Goal: Task Accomplishment & Management: Manage account settings

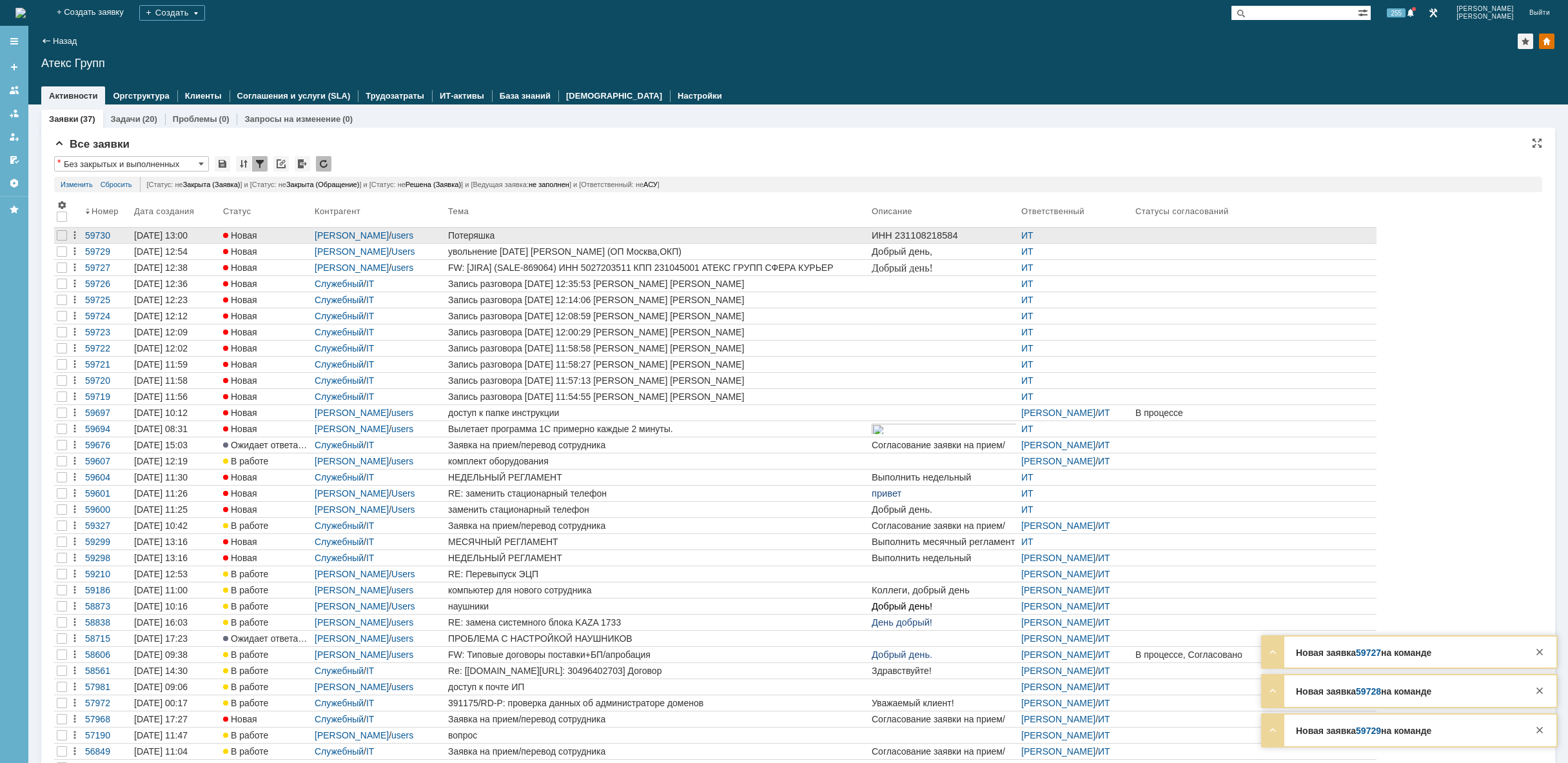
click at [888, 235] on p "ИНН 231108218584 [PERSON_NAME]" at bounding box center [944, 240] width 144 height 20
click at [557, 233] on div "Потеряшка" at bounding box center [657, 235] width 418 height 11
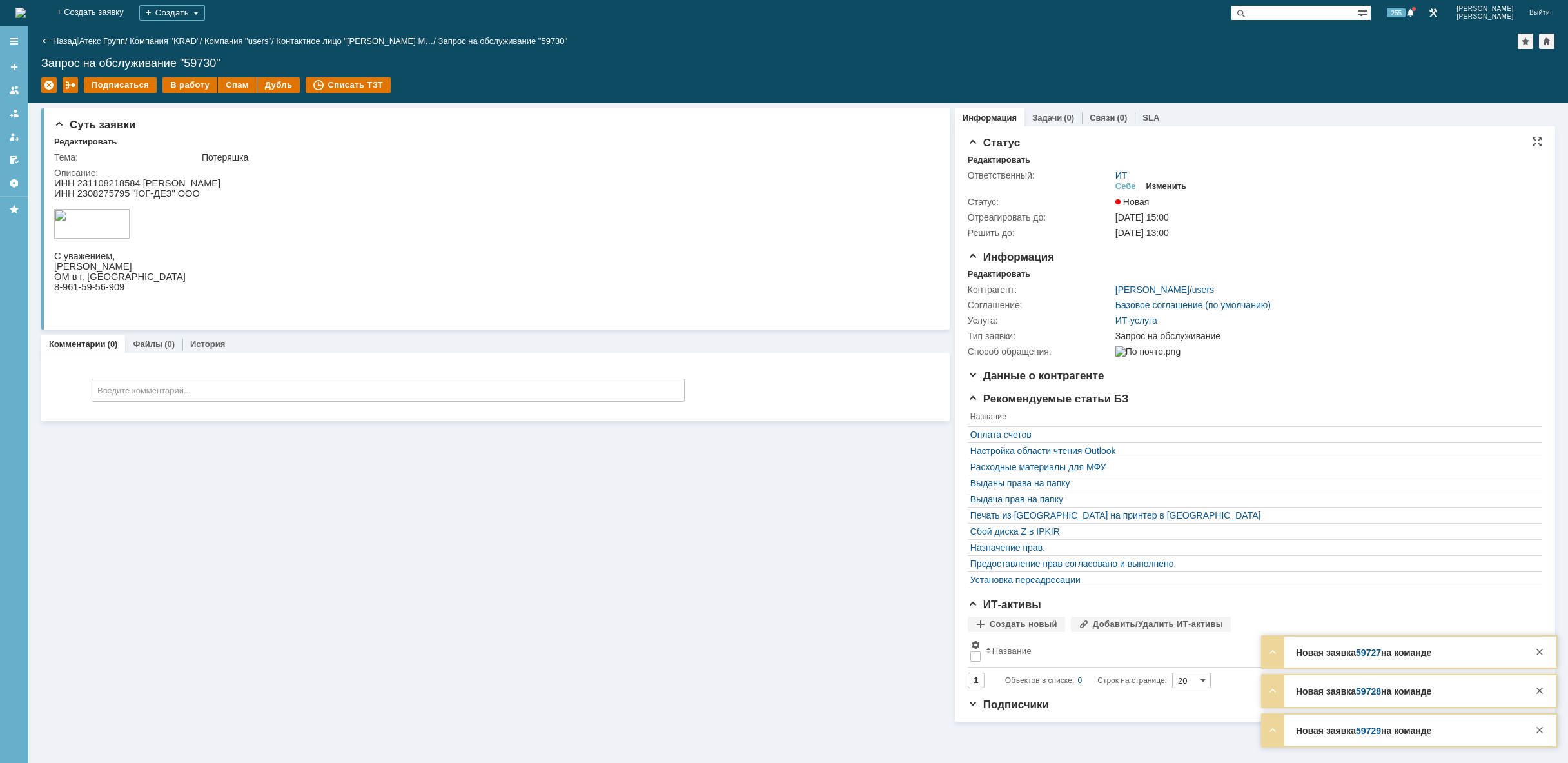
click at [1170, 181] on div "Изменить" at bounding box center [1167, 186] width 41 height 11
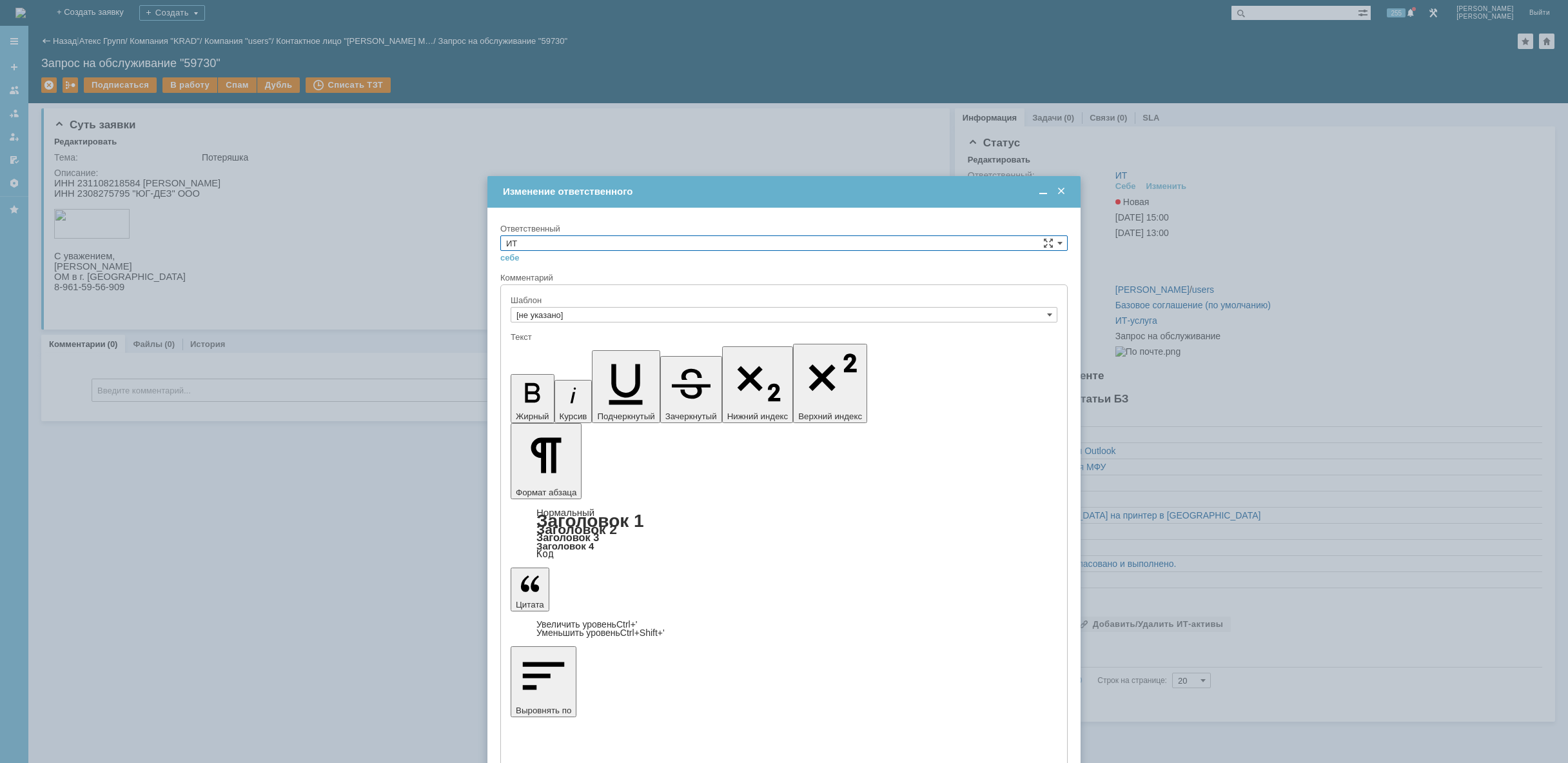
click at [984, 240] on input "ИТ" at bounding box center [784, 243] width 567 height 15
click at [611, 353] on span "АСУ" at bounding box center [784, 350] width 556 height 11
type input "АСУ"
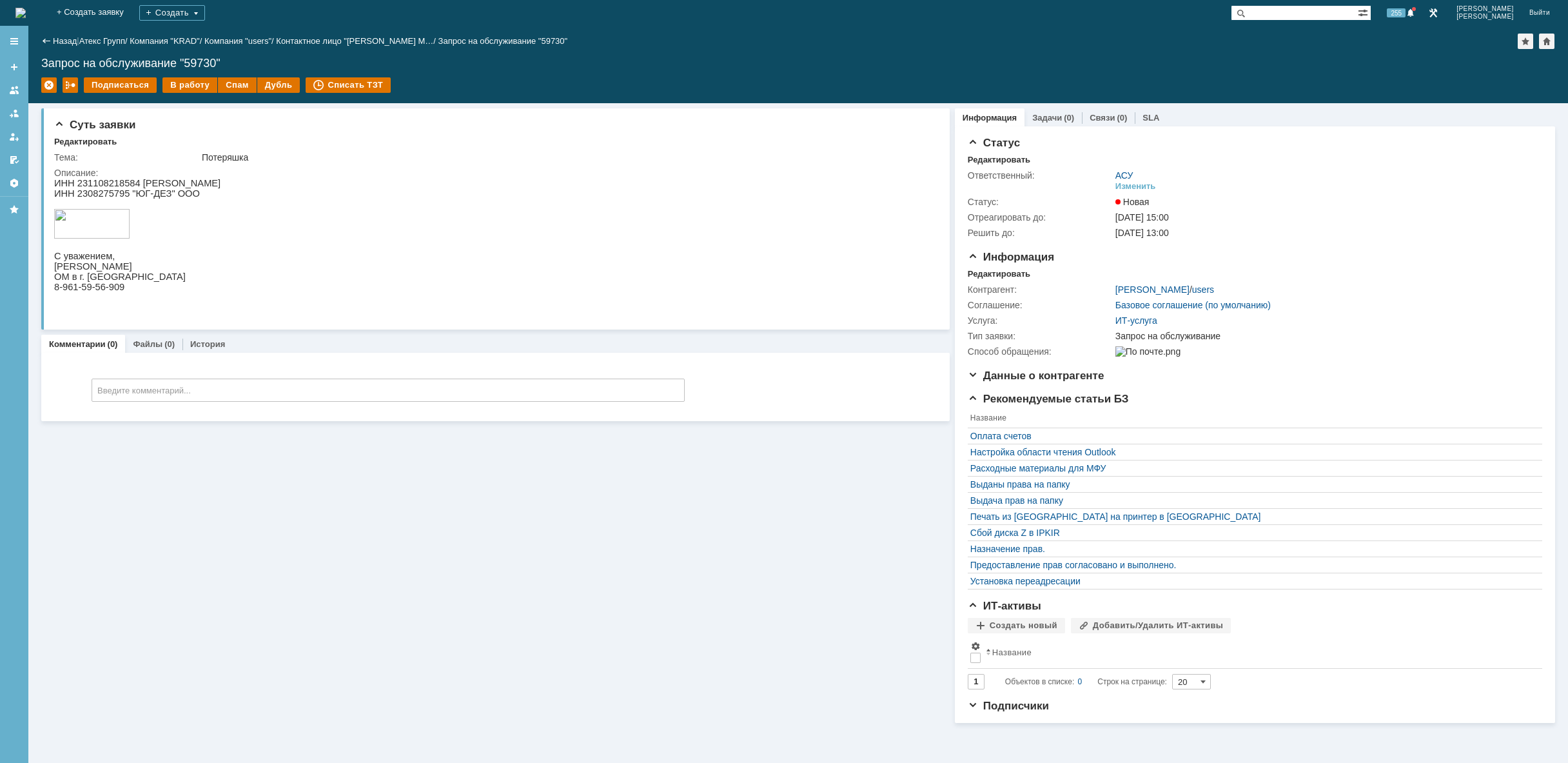
click at [26, 12] on img at bounding box center [20, 13] width 11 height 11
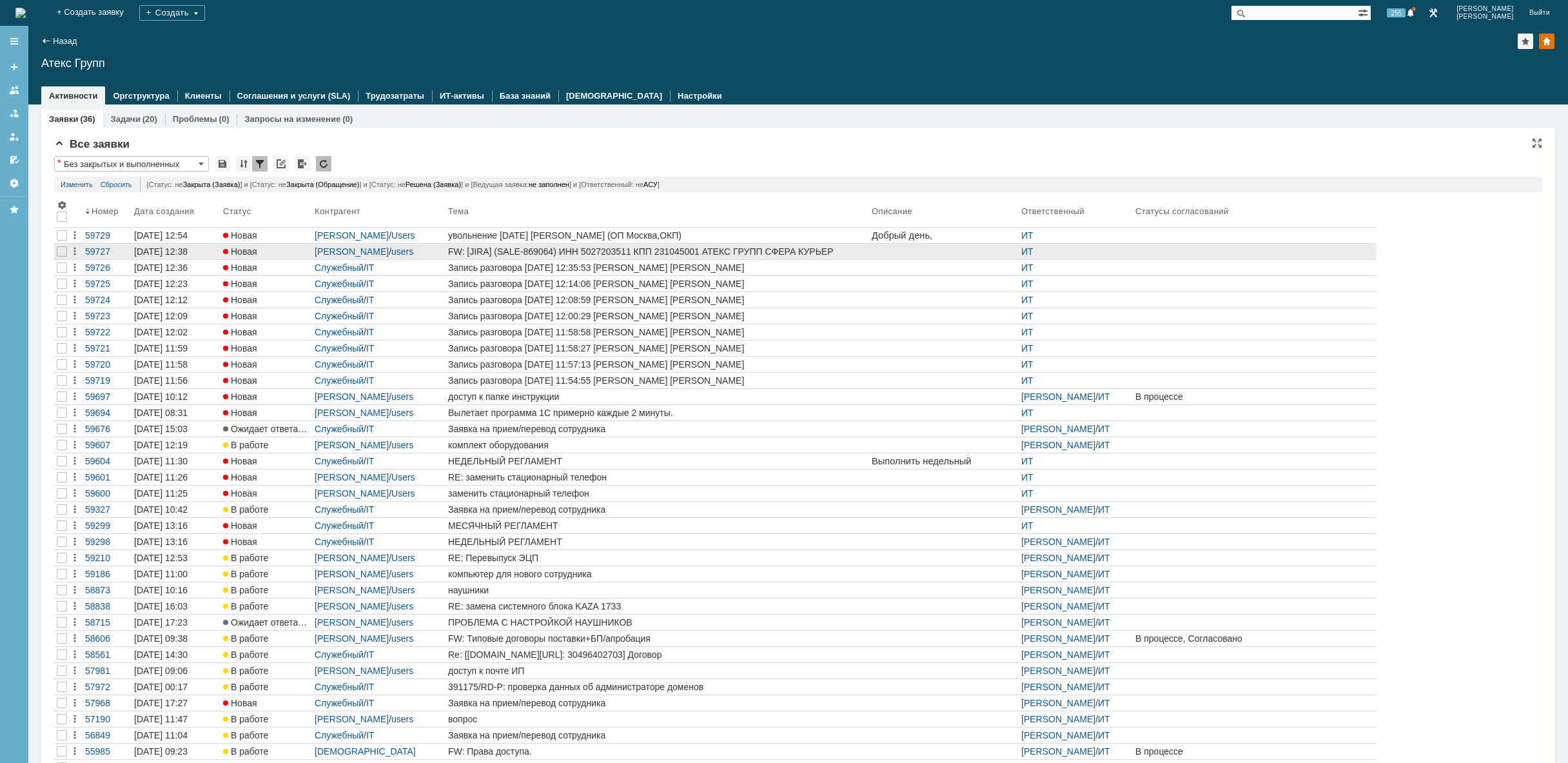
click at [678, 252] on div "FW: [JIRA] (SALE-869064) ИНН 5027203511 КПП 231045001 АТЕКС ГРУПП СФЕРА КУРЬЕР …" at bounding box center [657, 252] width 418 height 11
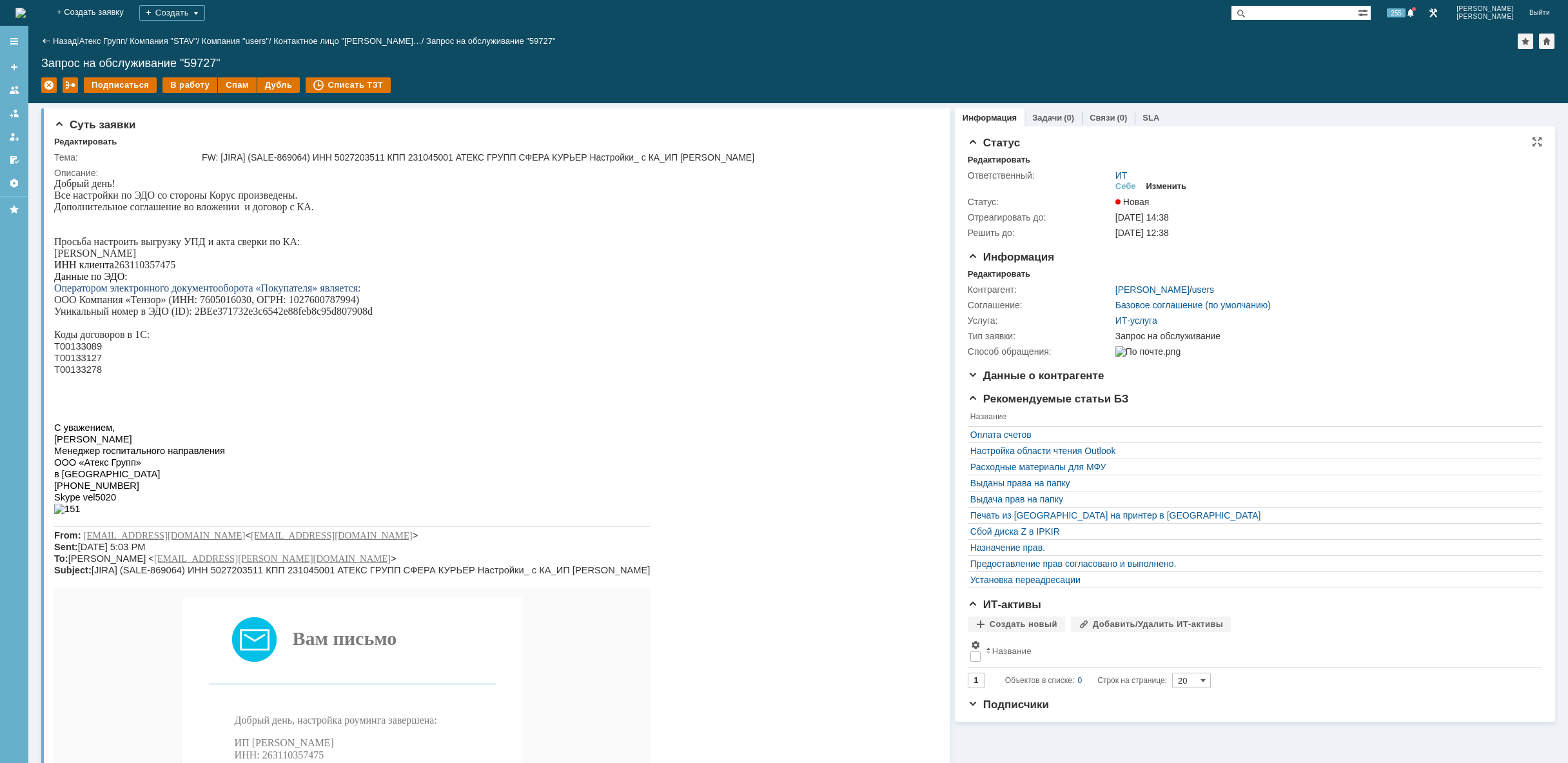
click at [1167, 186] on div "Изменить" at bounding box center [1167, 186] width 41 height 11
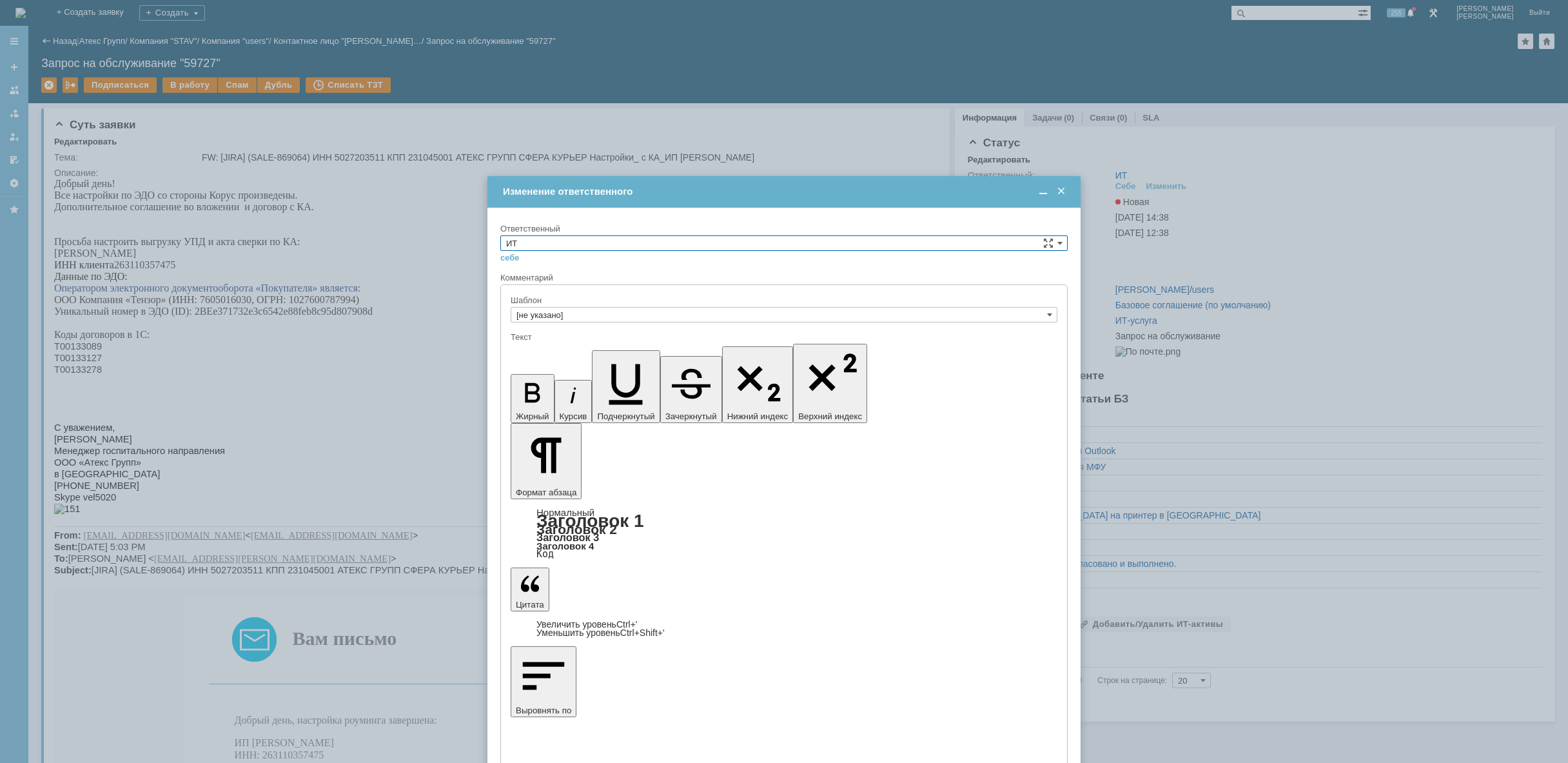
drag, startPoint x: 691, startPoint y: 240, endPoint x: 682, endPoint y: 245, distance: 10.3
click at [688, 240] on input "ИТ" at bounding box center [784, 243] width 567 height 15
click at [598, 354] on span "АСУ" at bounding box center [784, 350] width 556 height 11
type input "АСУ"
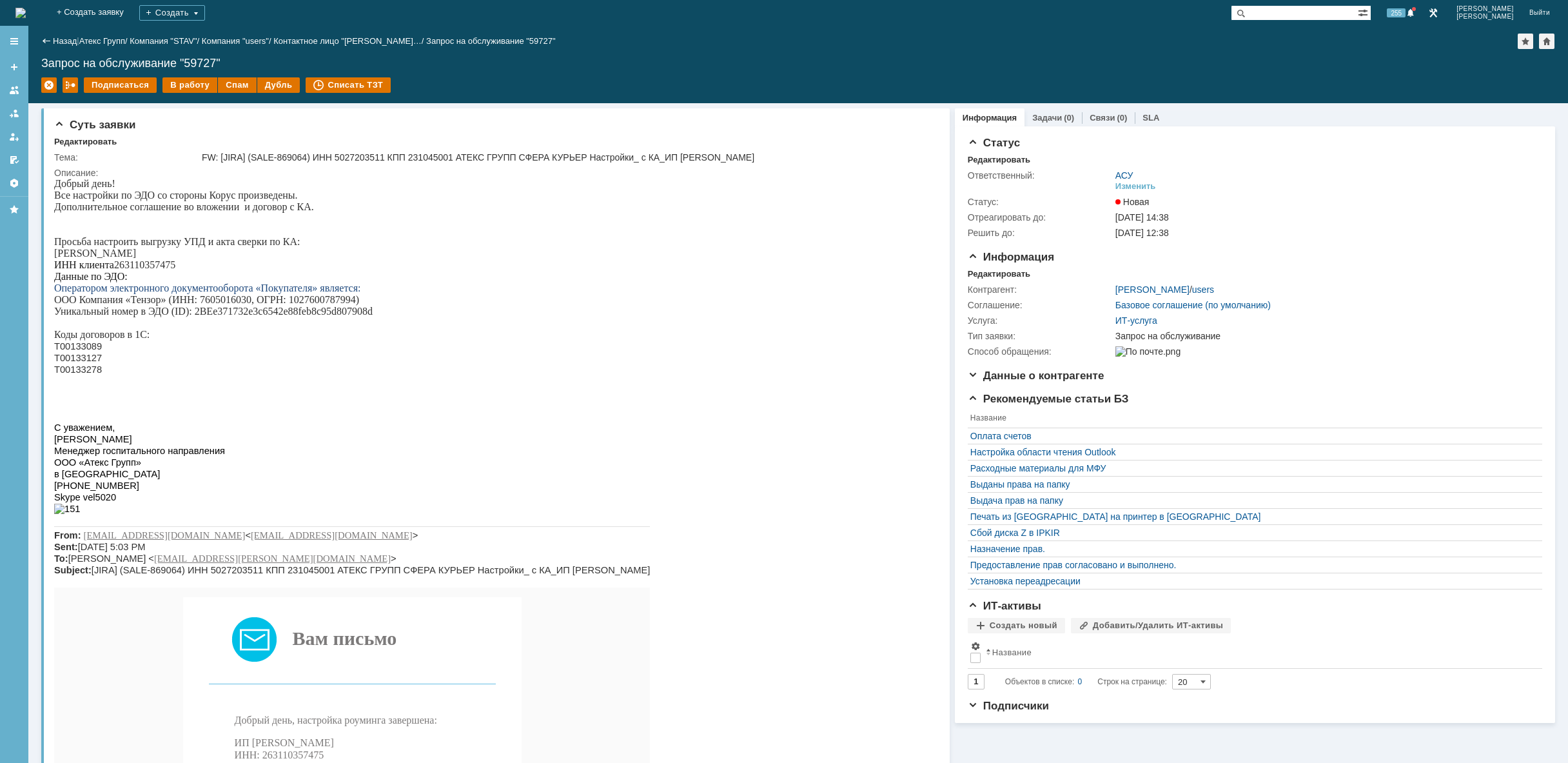
click at [26, 15] on img at bounding box center [20, 13] width 11 height 11
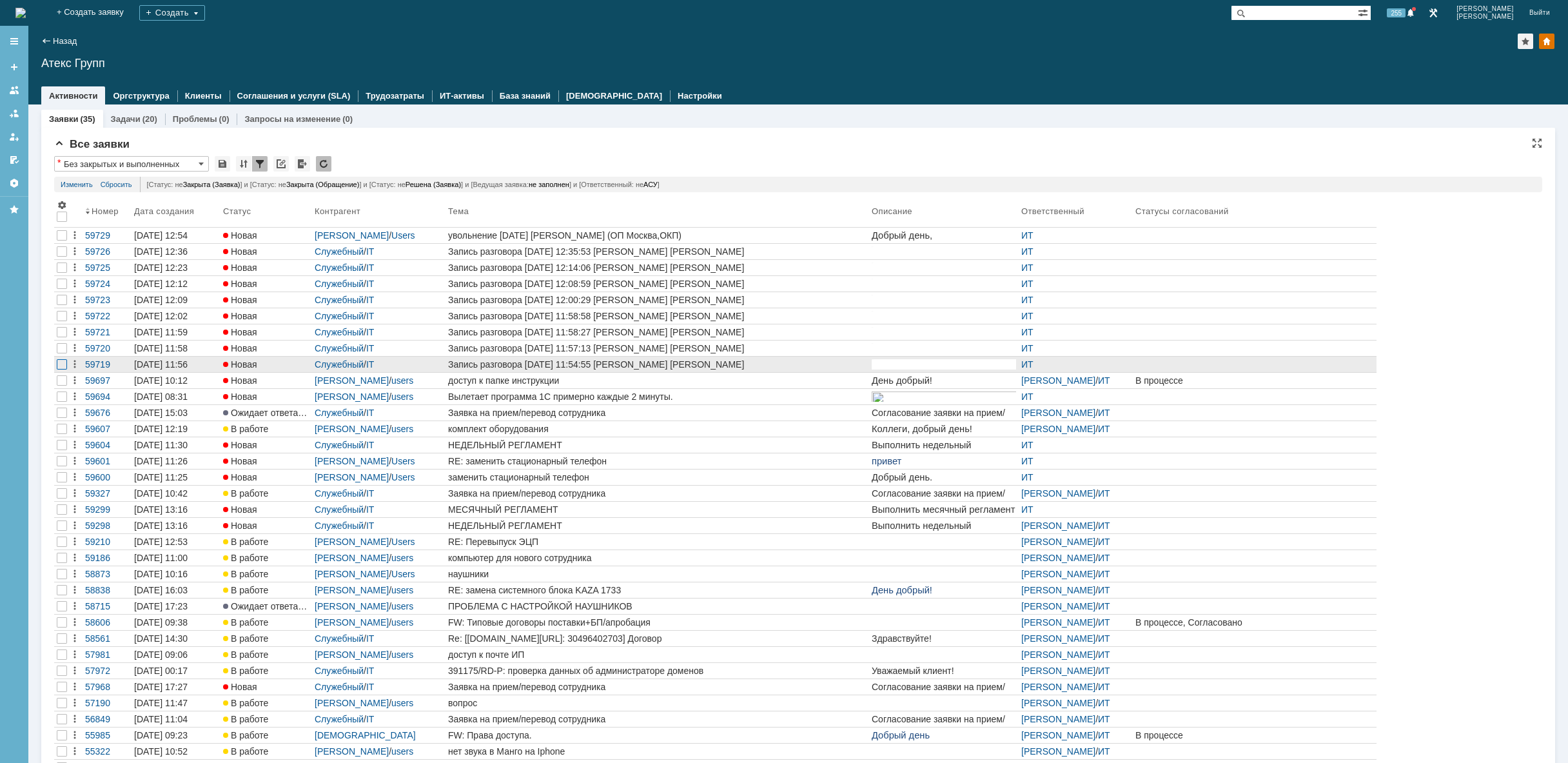
click at [62, 366] on div at bounding box center [62, 364] width 11 height 11
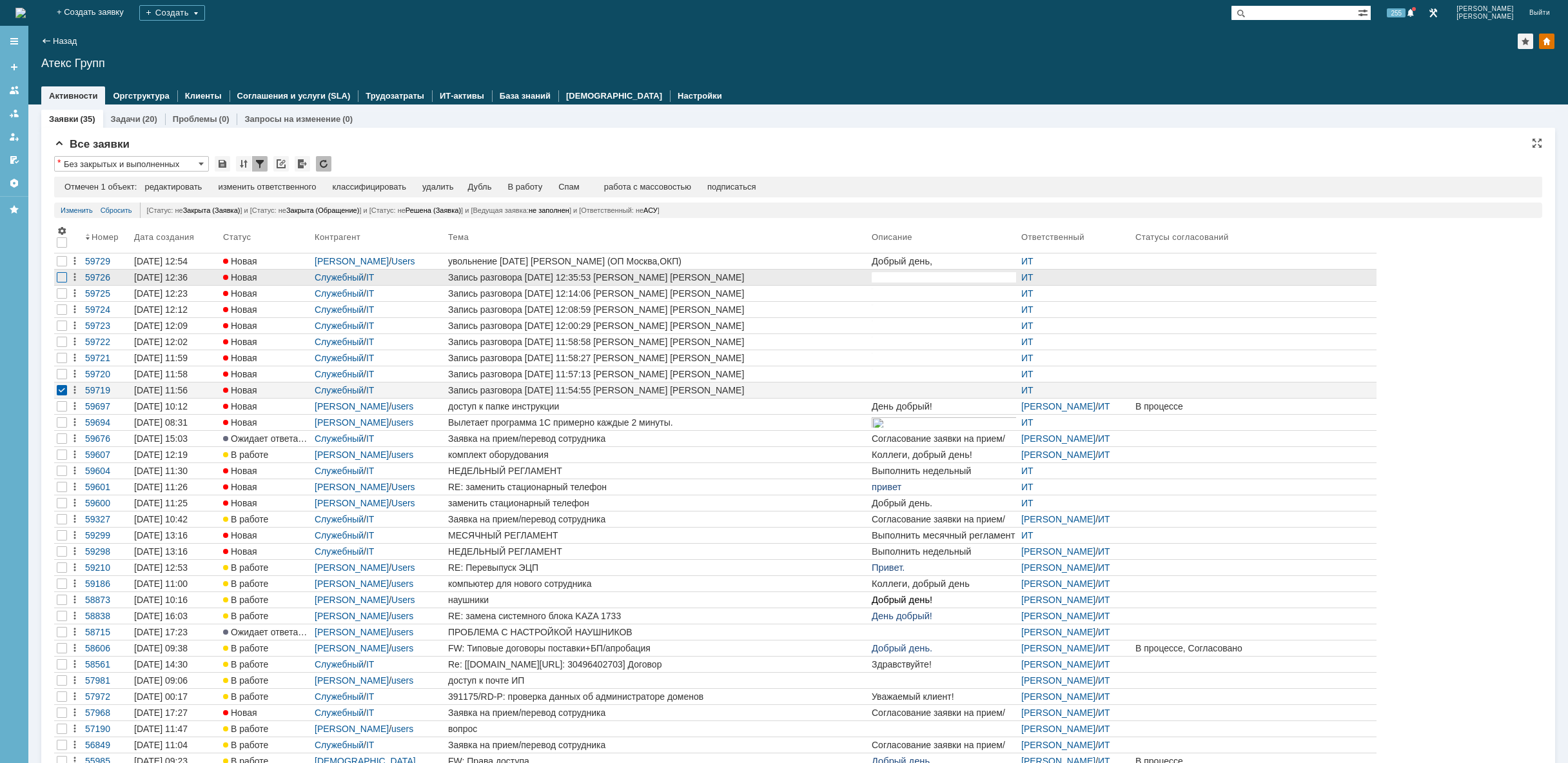
click at [64, 278] on div at bounding box center [62, 277] width 11 height 11
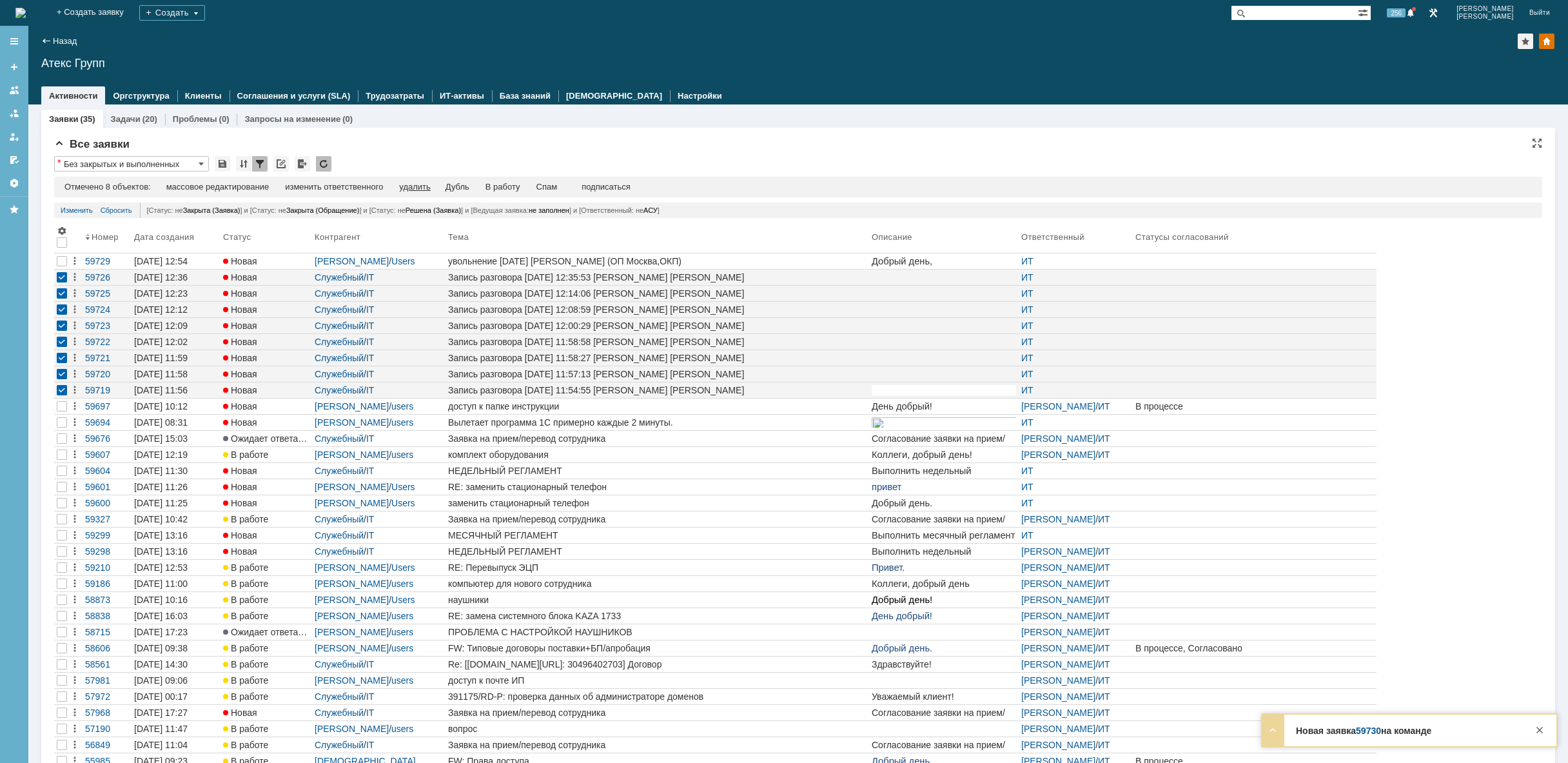
click at [415, 188] on div "удалить" at bounding box center [415, 187] width 31 height 11
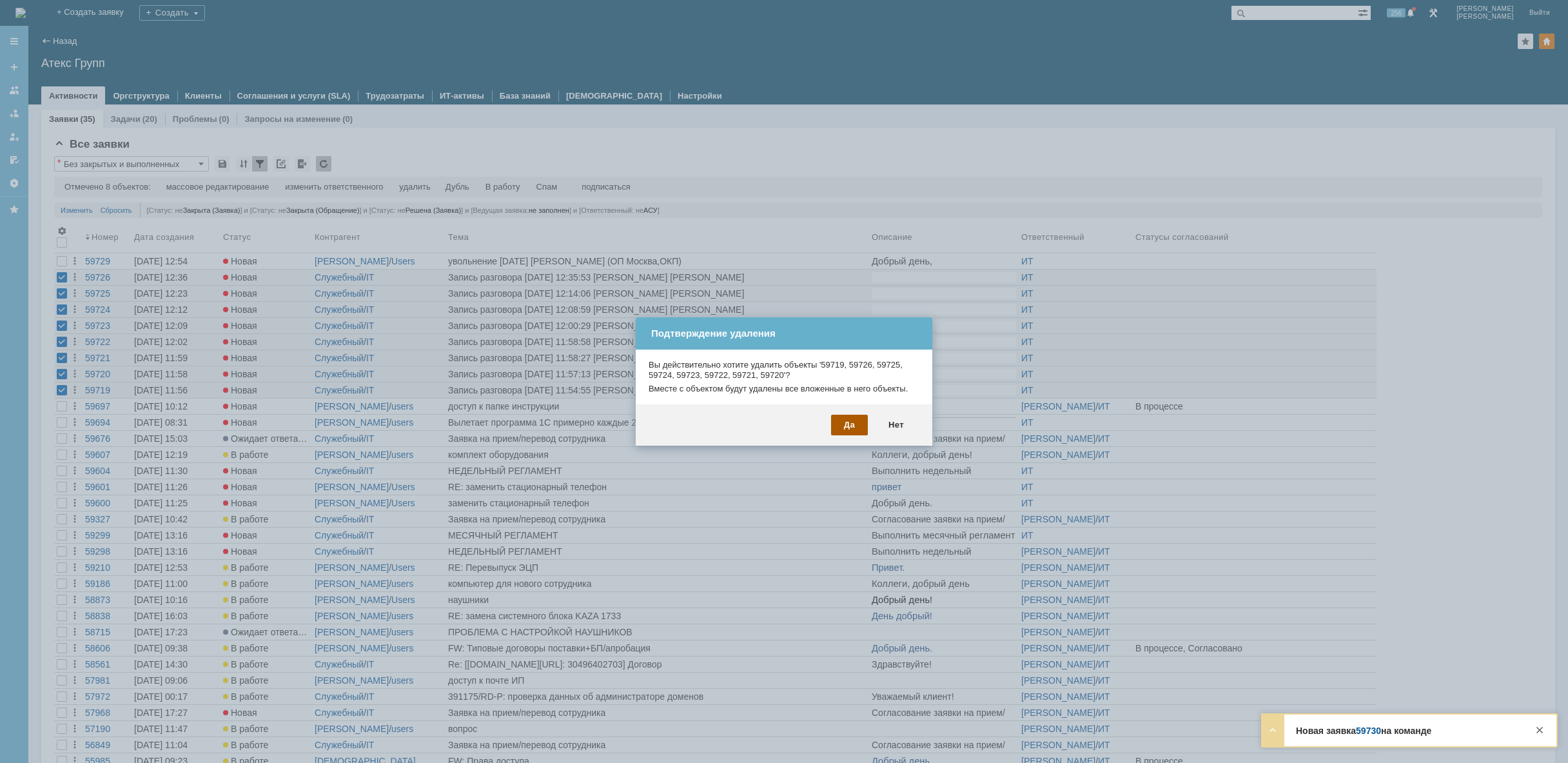
click at [858, 428] on div "Да" at bounding box center [849, 425] width 36 height 20
